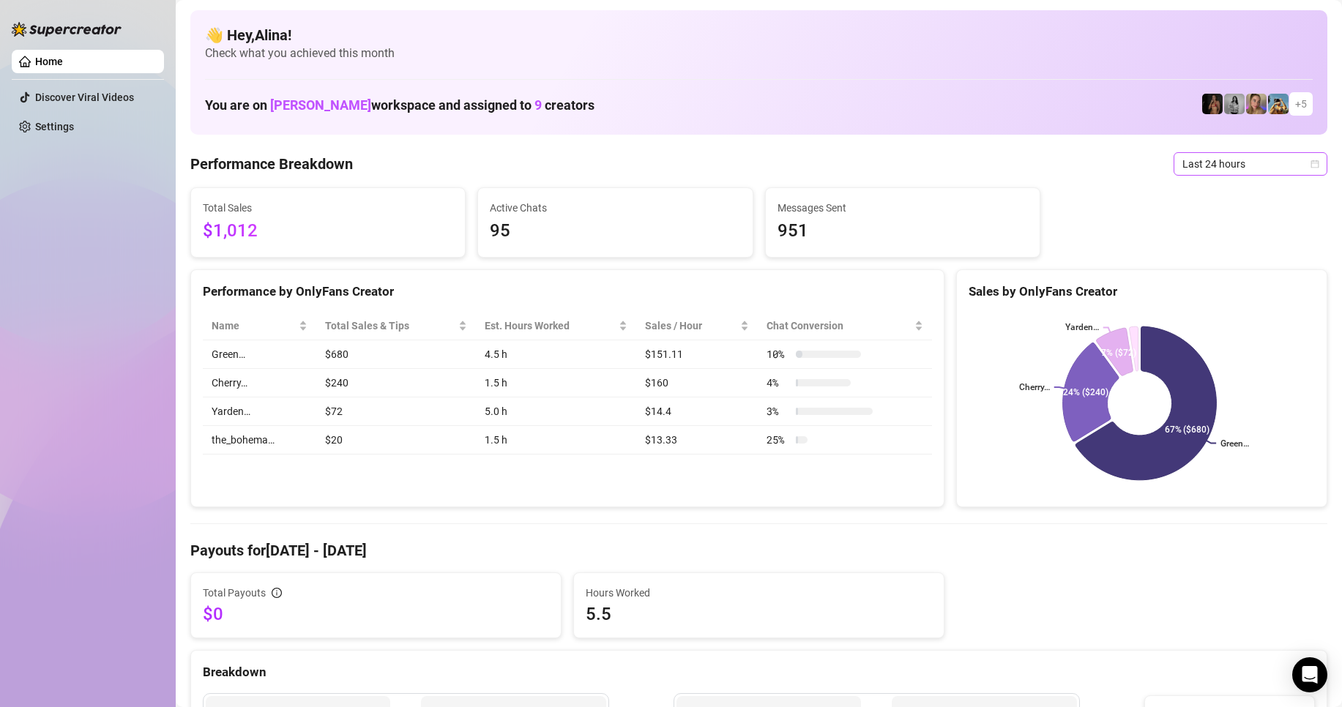
click at [1252, 169] on span "Last 24 hours" at bounding box center [1251, 164] width 136 height 22
click at [1220, 197] on div "Last 24 hours" at bounding box center [1238, 193] width 130 height 16
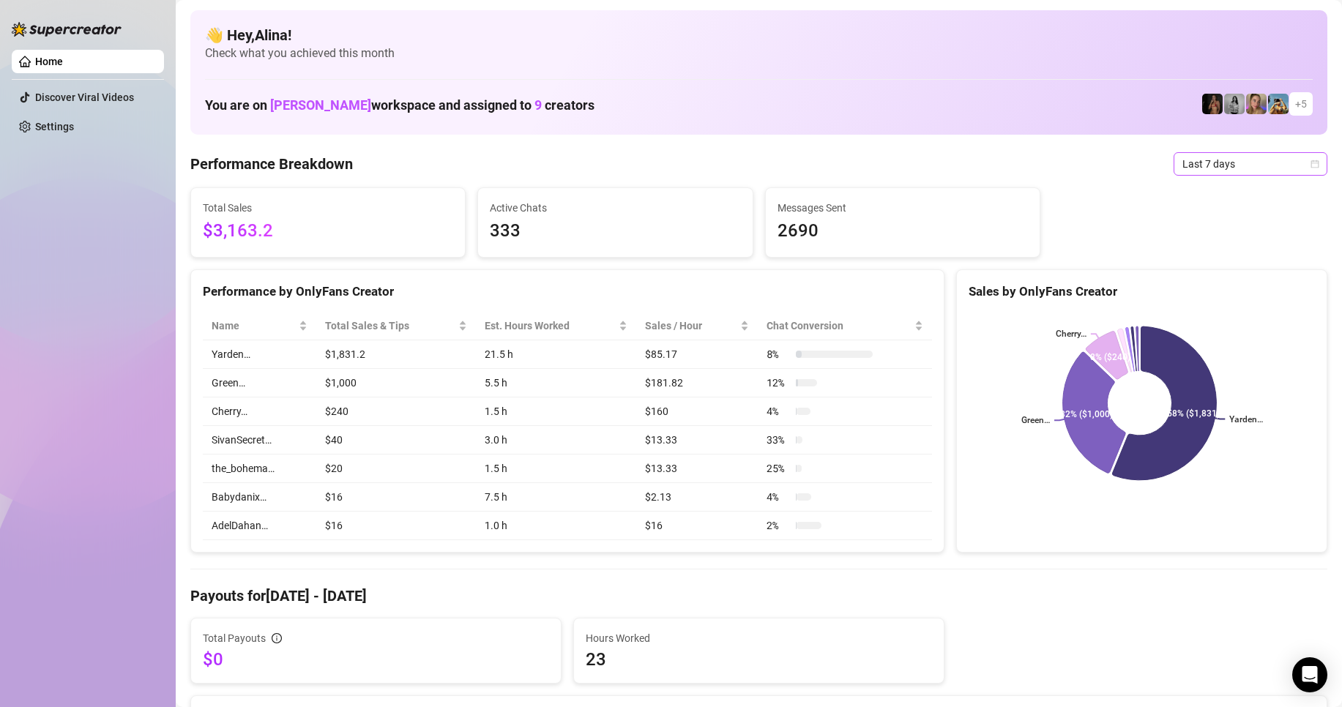
click at [1220, 170] on span "Last 7 days" at bounding box center [1251, 164] width 136 height 22
click at [1214, 189] on div "Last 24 hours" at bounding box center [1238, 193] width 130 height 16
